Goal: Task Accomplishment & Management: Manage account settings

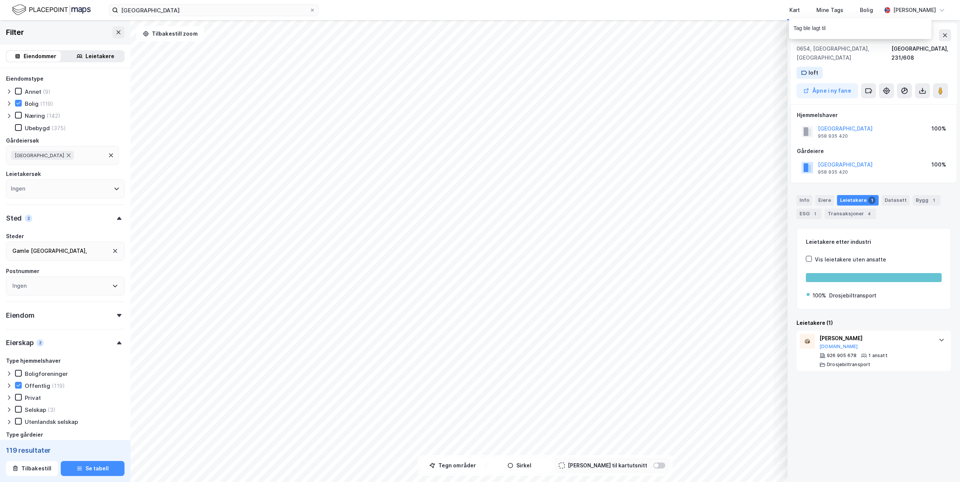
click at [866, 89] on icon at bounding box center [869, 91] width 6 height 4
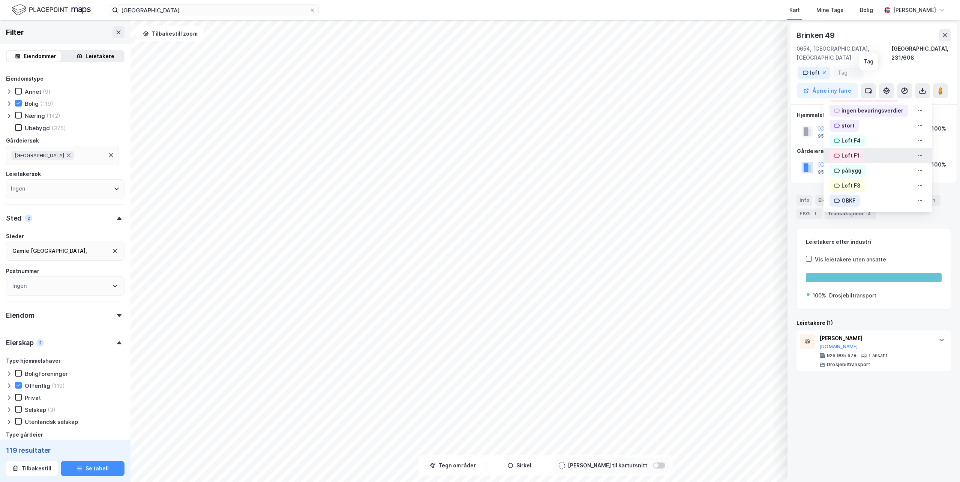
scroll to position [215, 0]
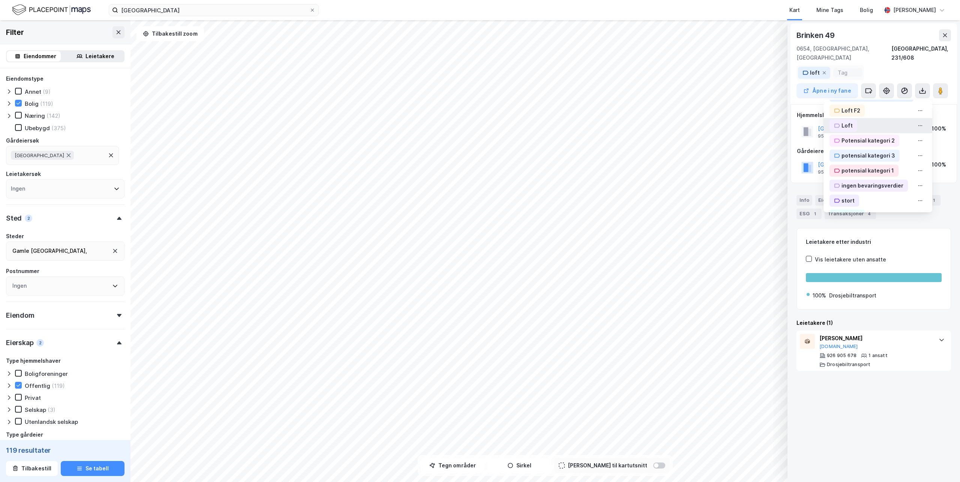
click at [842, 121] on div "Loft" at bounding box center [847, 125] width 11 height 9
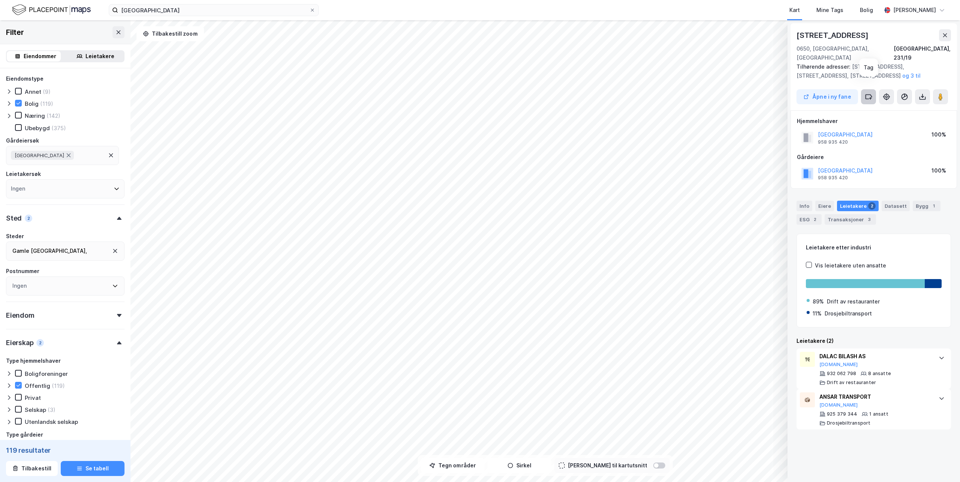
click at [868, 93] on icon at bounding box center [869, 97] width 8 height 8
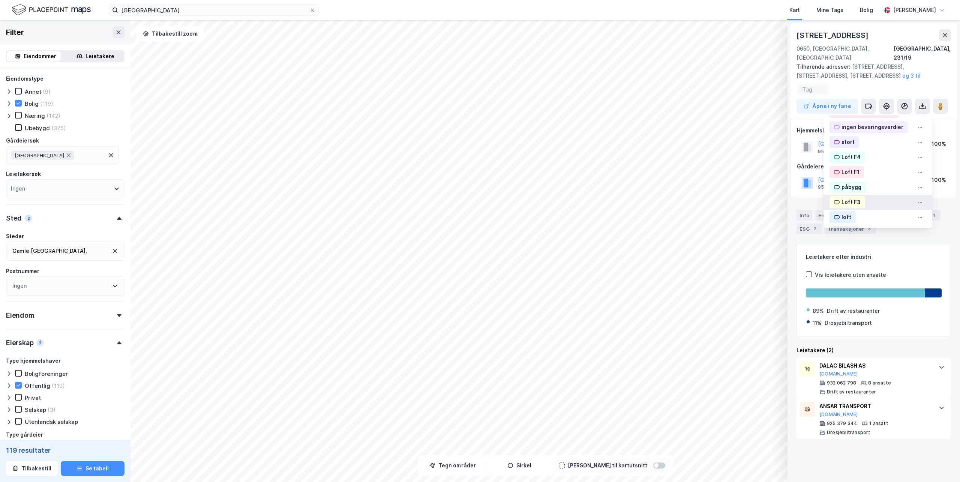
scroll to position [281, 0]
click at [842, 211] on div "OBKF" at bounding box center [849, 215] width 14 height 9
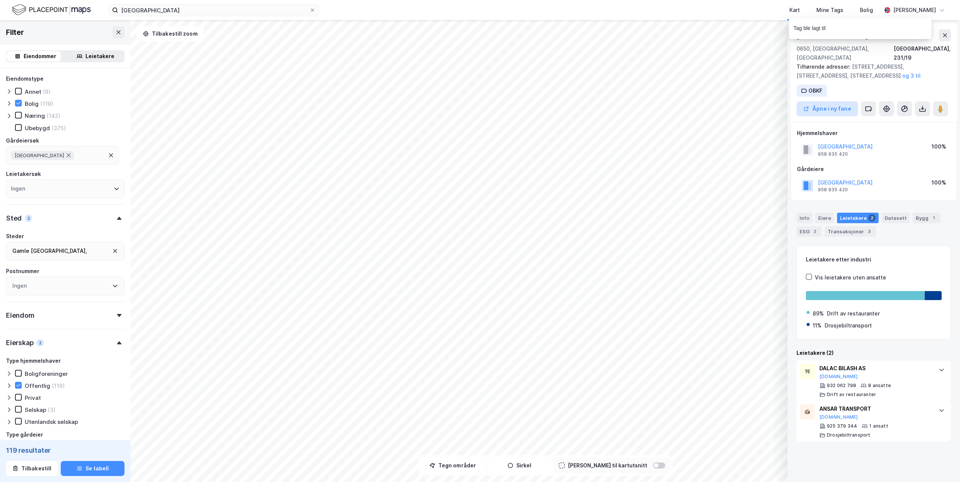
click at [832, 101] on button "Åpne i ny fane" at bounding box center [828, 108] width 62 height 15
click at [873, 101] on button at bounding box center [868, 108] width 15 height 15
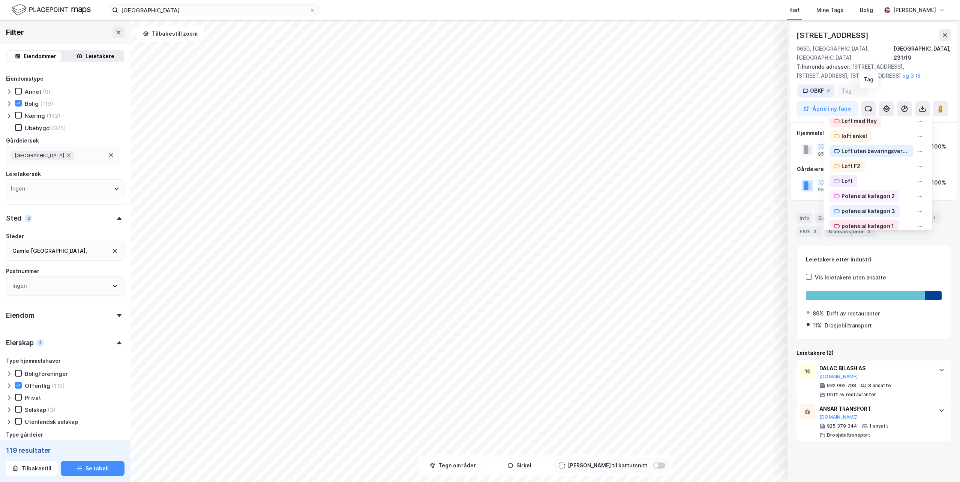
scroll to position [140, 0]
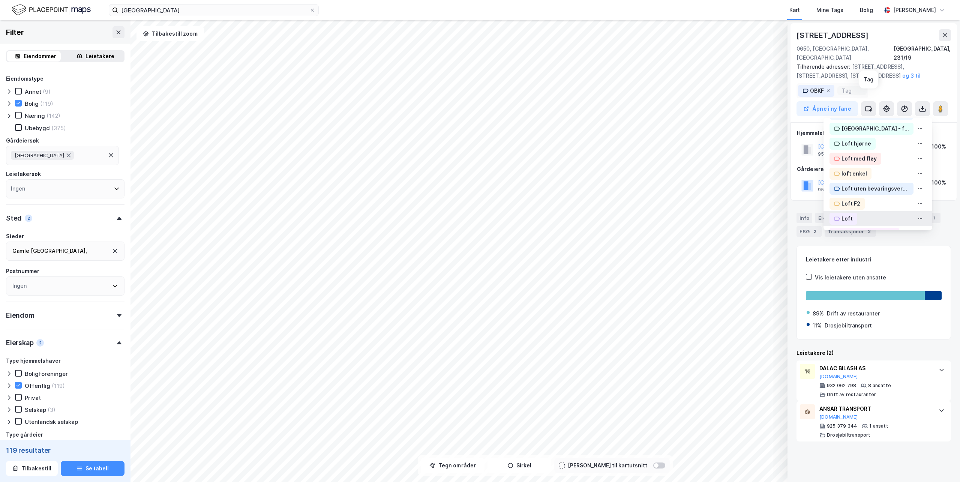
click at [836, 213] on div "Loft" at bounding box center [844, 219] width 28 height 12
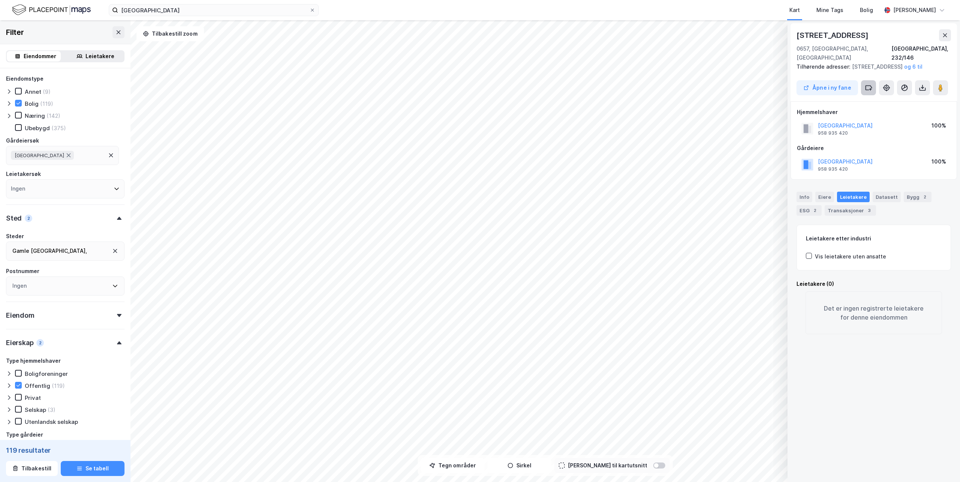
click at [870, 85] on icon at bounding box center [869, 88] width 8 height 8
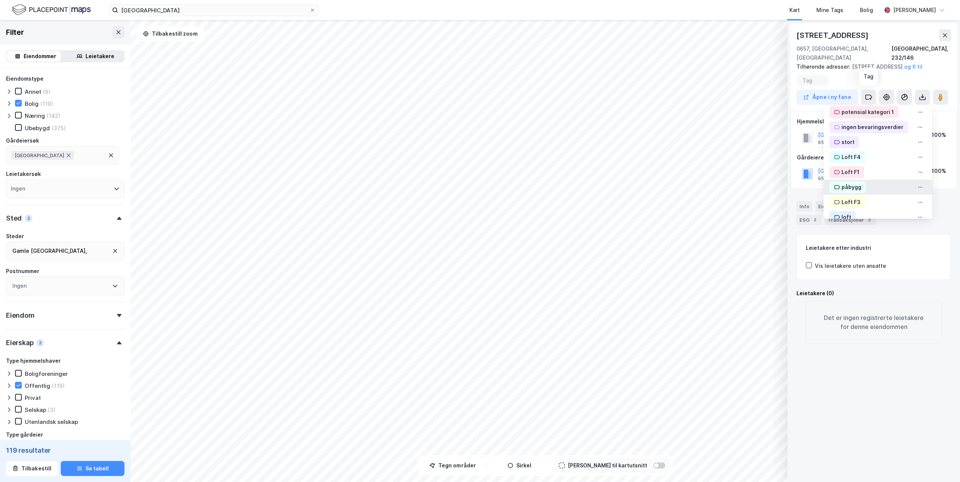
scroll to position [281, 0]
click at [830, 206] on div "OBKF" at bounding box center [845, 207] width 30 height 12
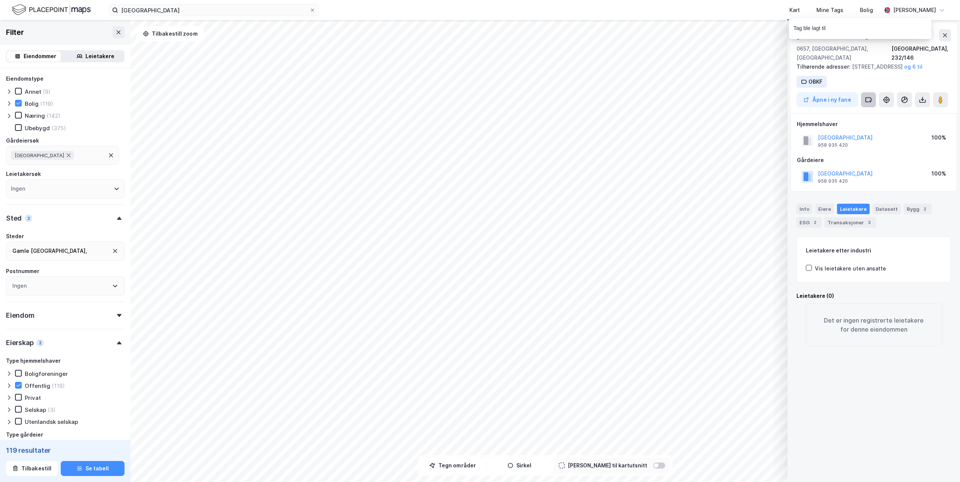
click at [865, 102] on icon at bounding box center [869, 100] width 8 height 8
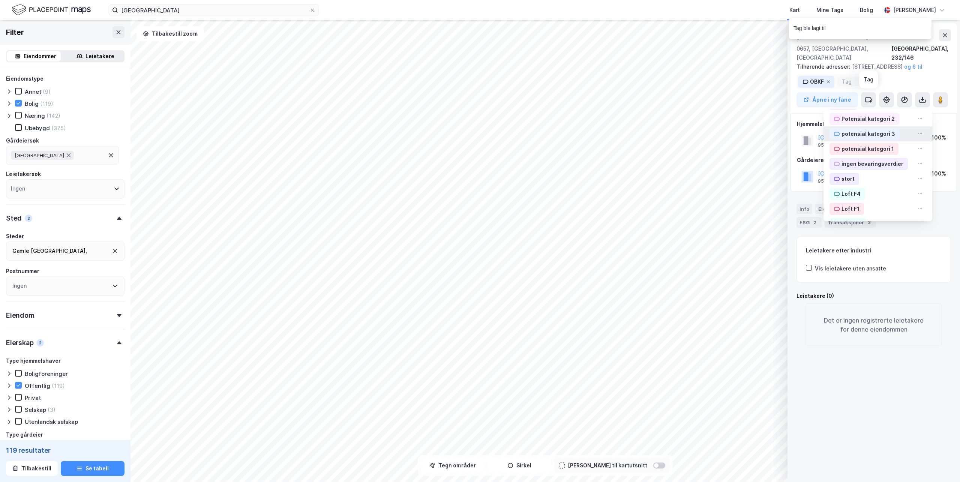
scroll to position [215, 0]
click at [842, 135] on div "Loft" at bounding box center [847, 134] width 11 height 9
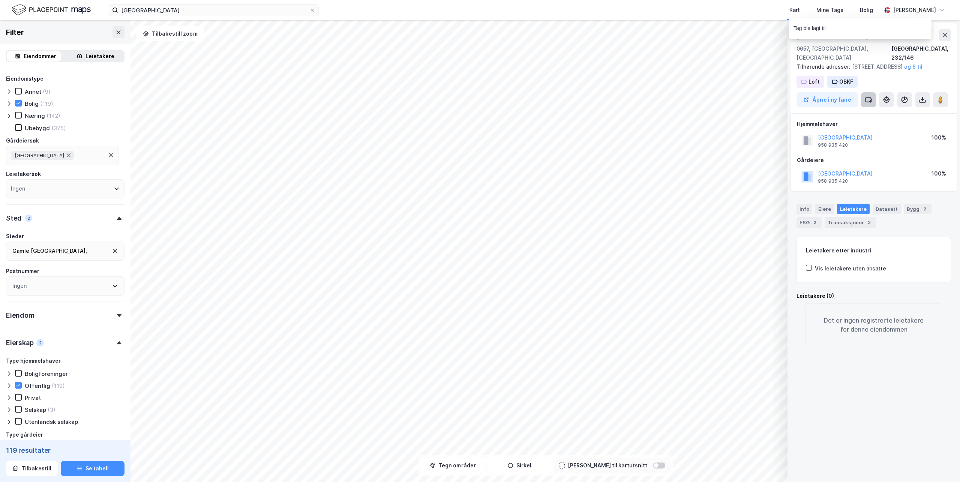
click at [864, 102] on button at bounding box center [868, 99] width 15 height 15
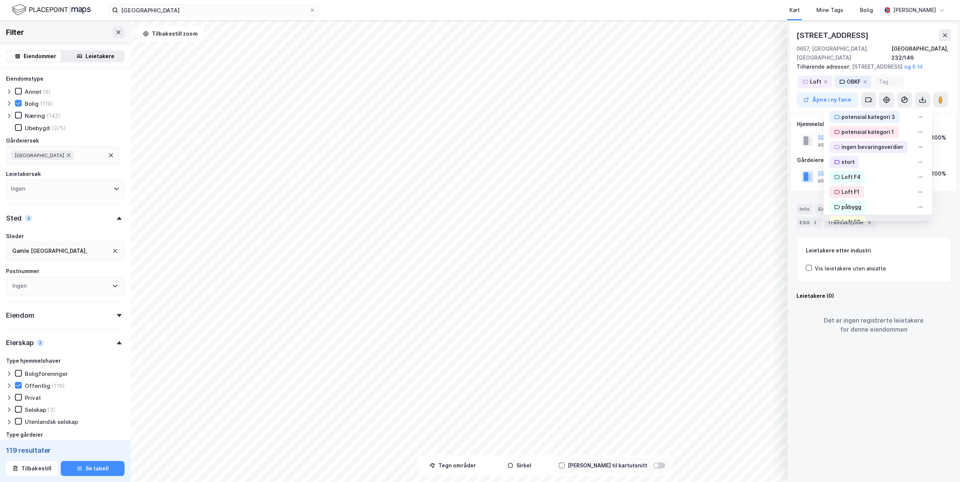
scroll to position [252, 0]
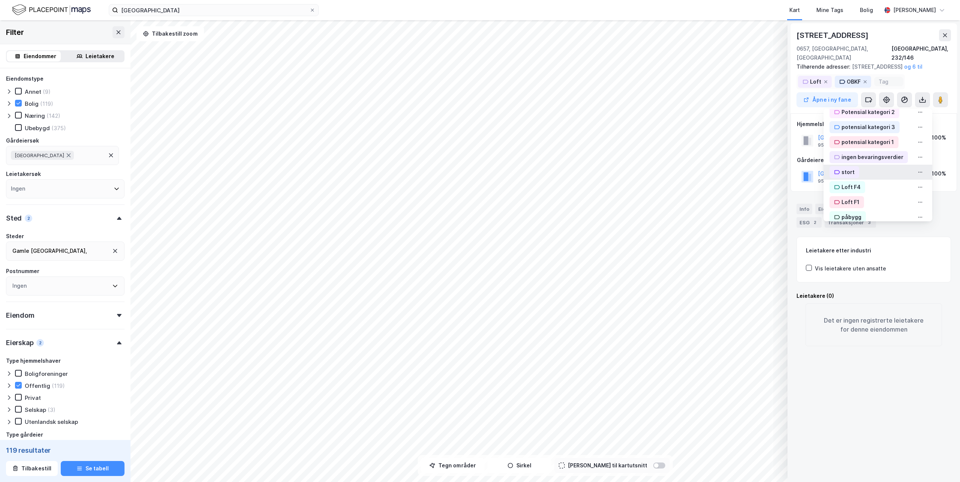
click at [842, 169] on div "stort" at bounding box center [848, 172] width 13 height 9
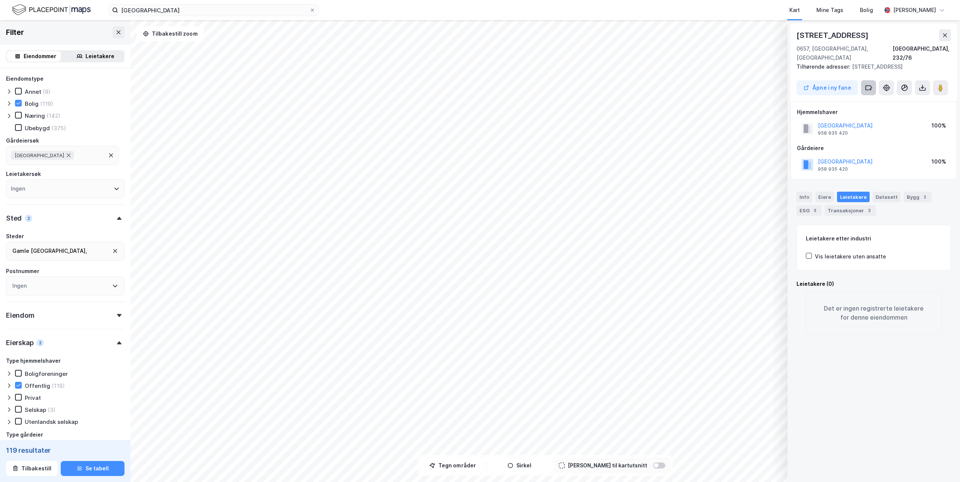
click at [864, 80] on button at bounding box center [868, 87] width 15 height 15
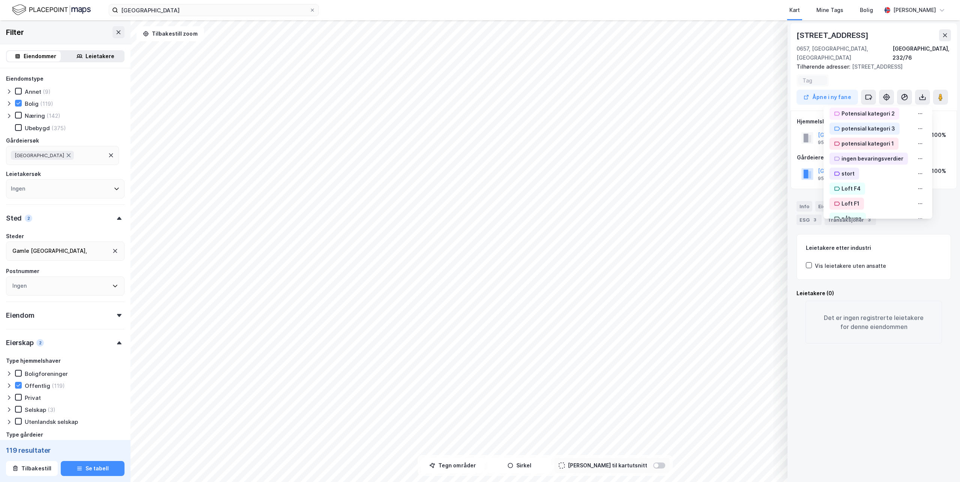
scroll to position [281, 0]
click at [834, 204] on icon at bounding box center [837, 207] width 6 height 6
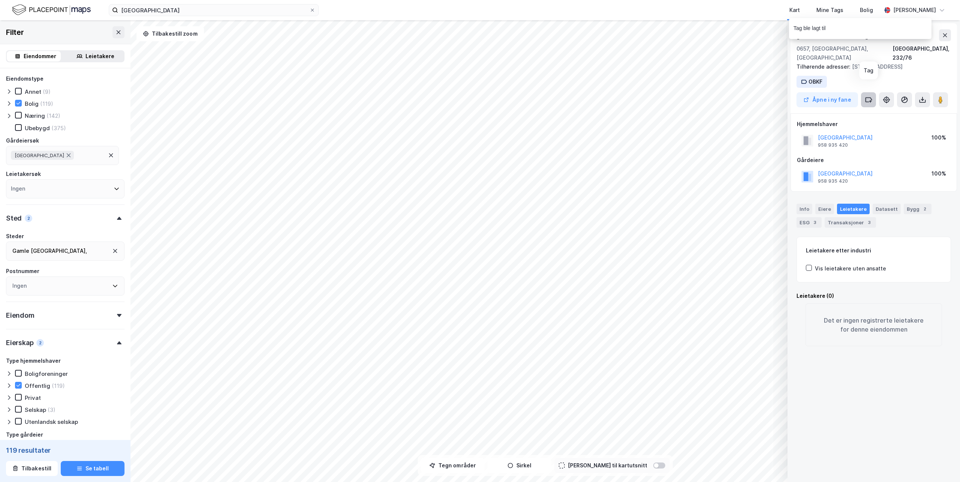
click at [866, 98] on icon at bounding box center [869, 100] width 6 height 4
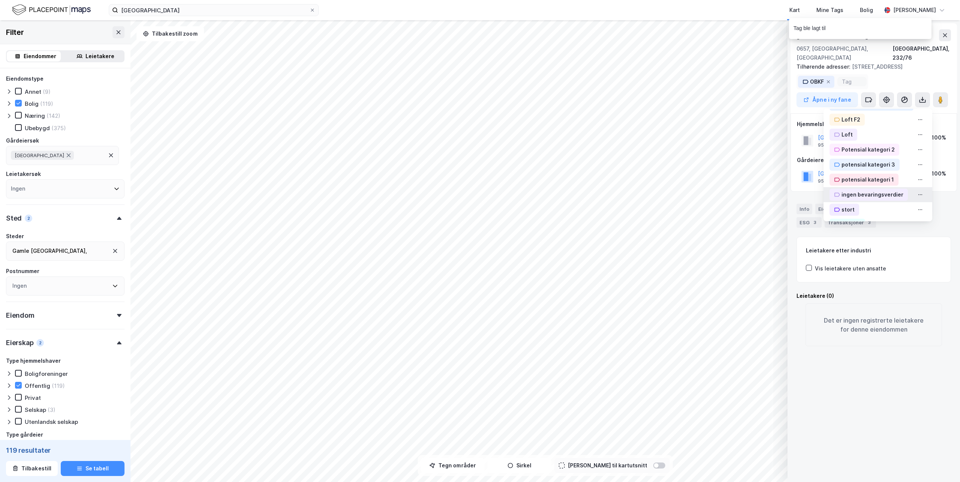
scroll to position [140, 0]
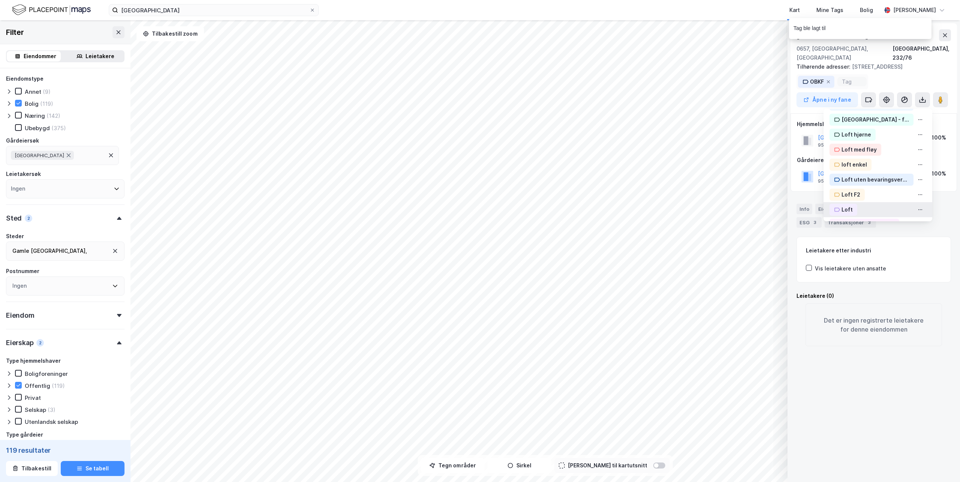
click at [835, 208] on icon at bounding box center [838, 210] width 6 height 4
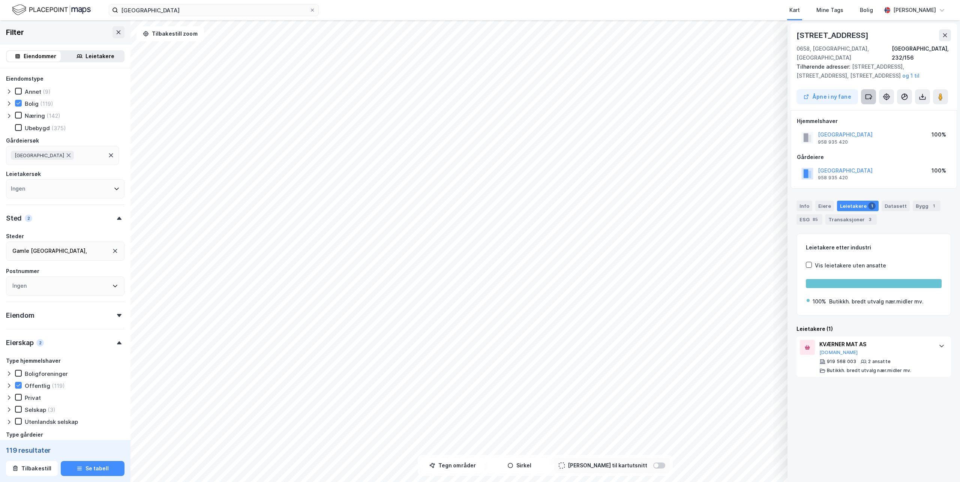
click at [872, 93] on icon at bounding box center [869, 97] width 8 height 8
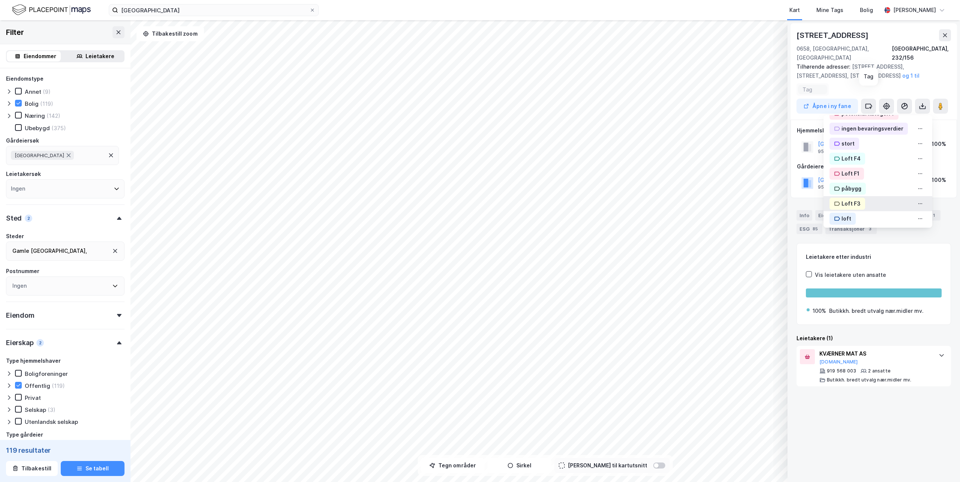
scroll to position [281, 0]
click at [842, 211] on div "OBKF" at bounding box center [849, 215] width 14 height 9
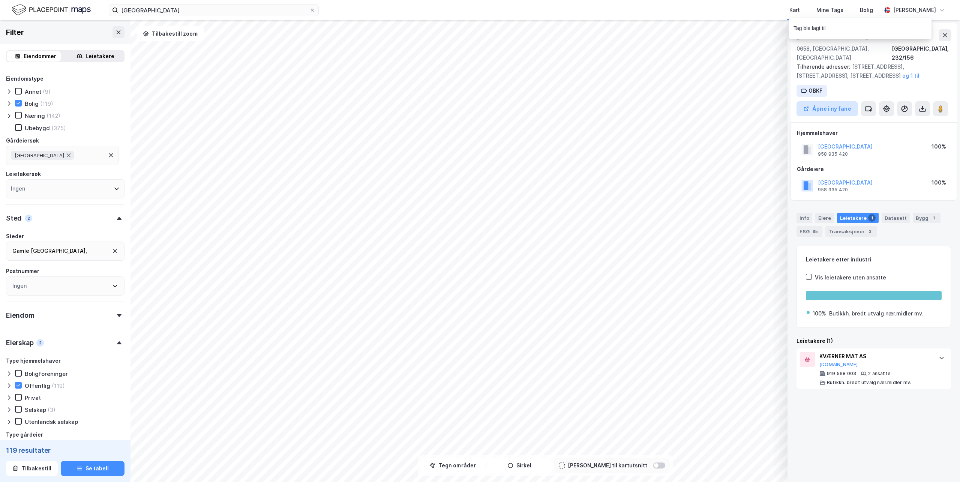
click at [825, 101] on button "Åpne i ny fane" at bounding box center [828, 108] width 62 height 15
click at [869, 105] on icon at bounding box center [869, 109] width 8 height 8
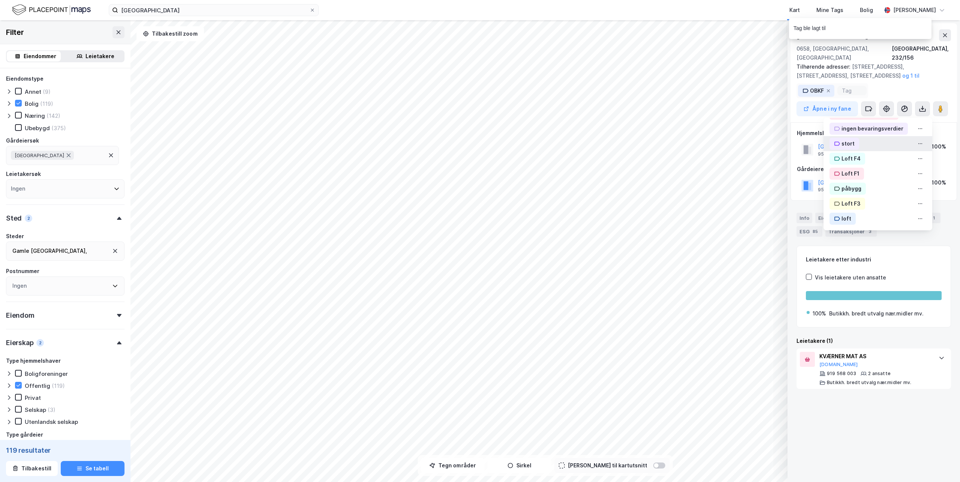
scroll to position [252, 0]
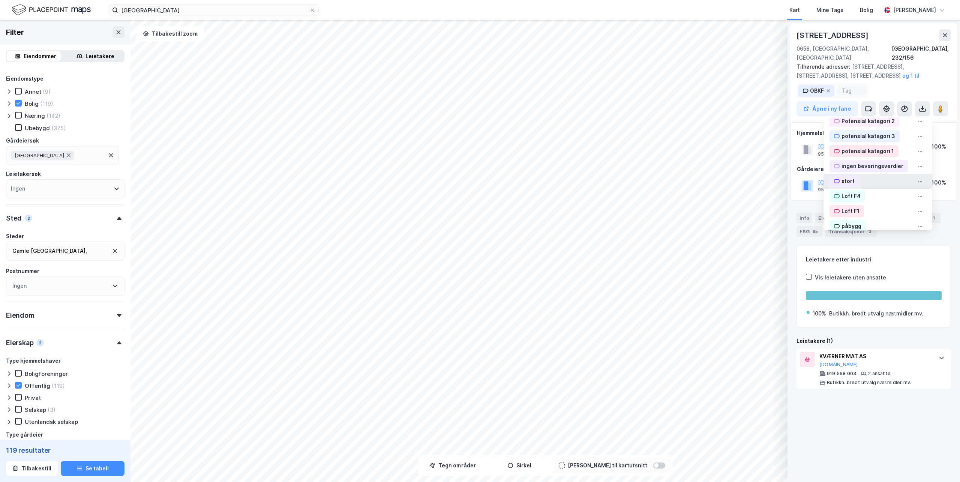
click at [842, 177] on div "stort" at bounding box center [848, 181] width 13 height 9
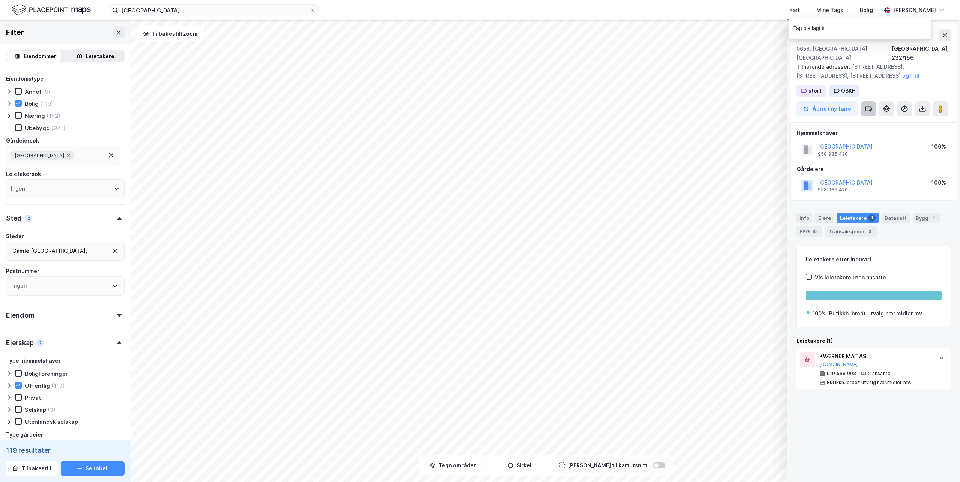
click at [868, 105] on icon at bounding box center [869, 109] width 8 height 8
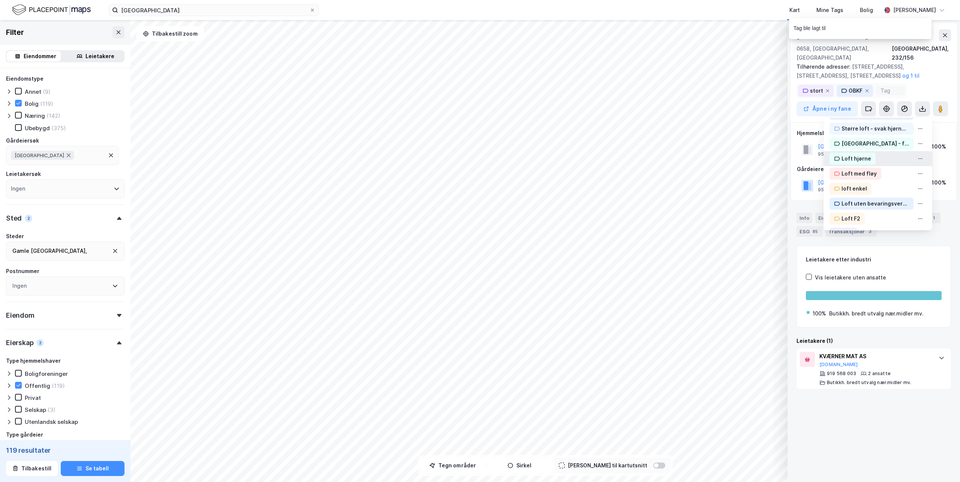
scroll to position [215, 0]
click at [844, 154] on div "Loft" at bounding box center [847, 158] width 11 height 9
